Goal: Information Seeking & Learning: Learn about a topic

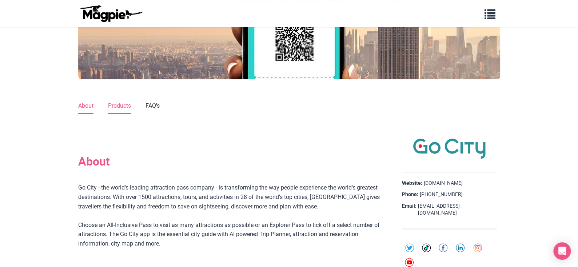
click at [116, 106] on link "Products" at bounding box center [119, 106] width 23 height 15
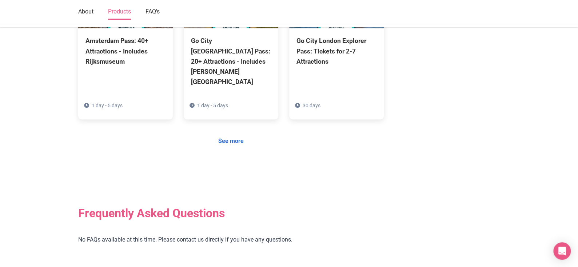
scroll to position [705, 0]
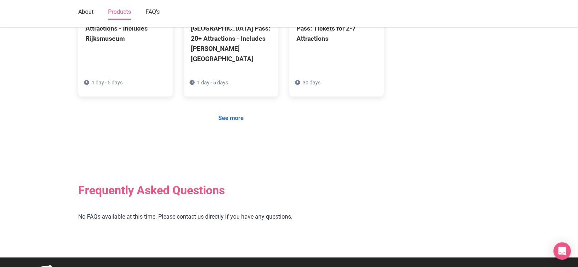
click at [233, 111] on link "See more" at bounding box center [230, 118] width 35 height 14
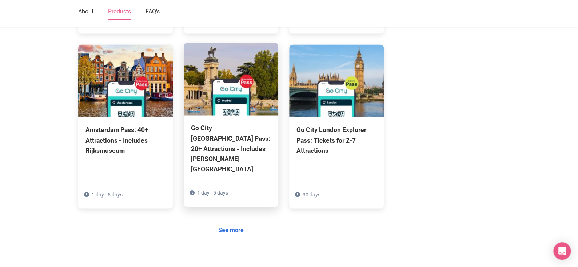
scroll to position [596, 0]
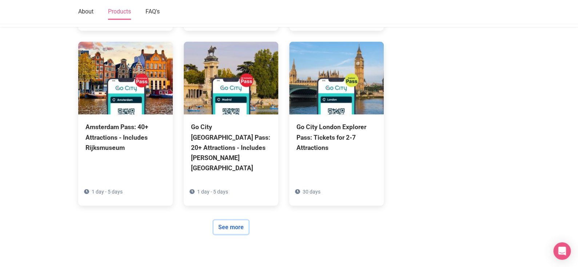
click at [240, 220] on link "See more" at bounding box center [230, 227] width 35 height 14
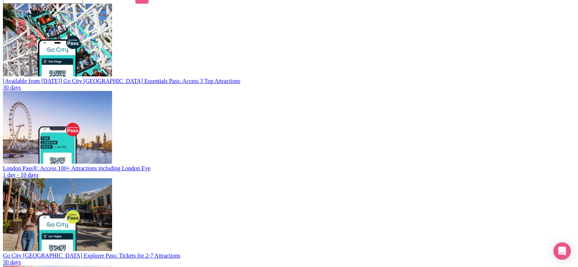
scroll to position [182, 0]
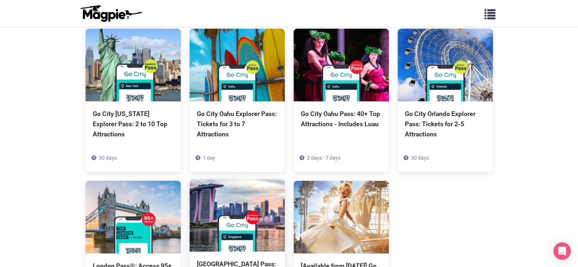
scroll to position [2254, 0]
